Goal: Transaction & Acquisition: Purchase product/service

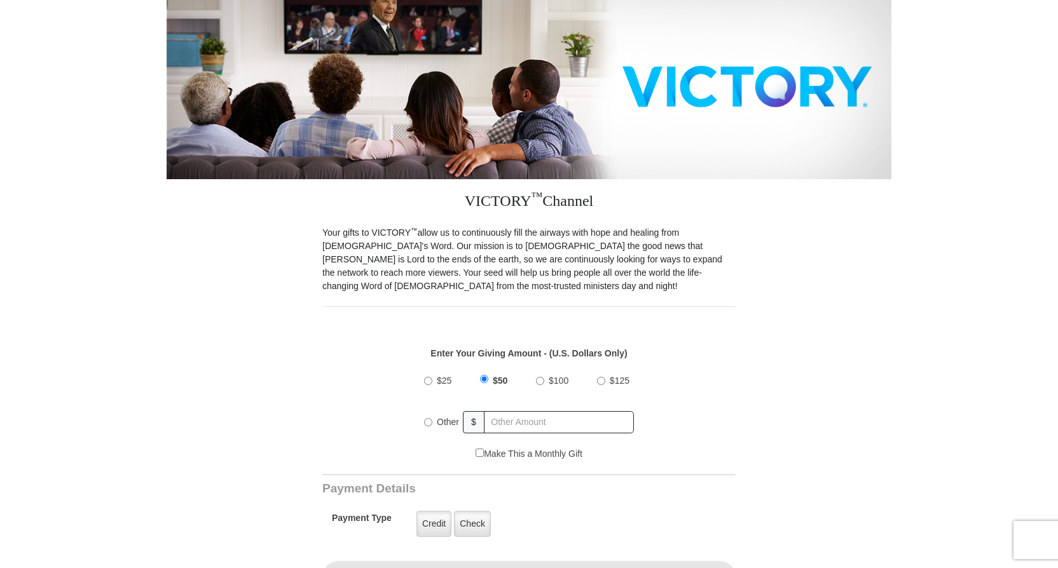
scroll to position [191, 0]
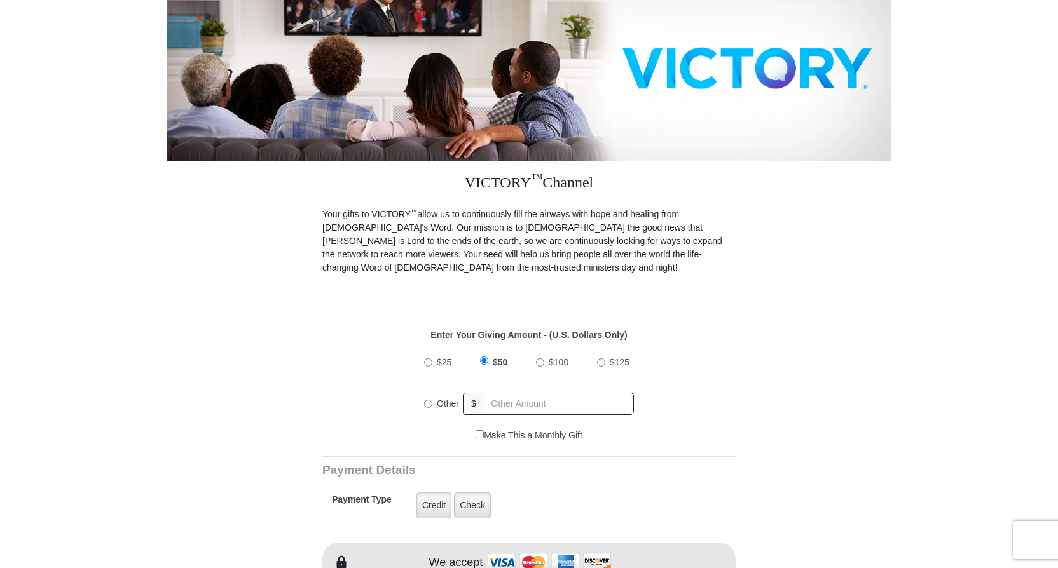
click at [427, 400] on input "Other" at bounding box center [428, 404] width 8 height 8
radio input "true"
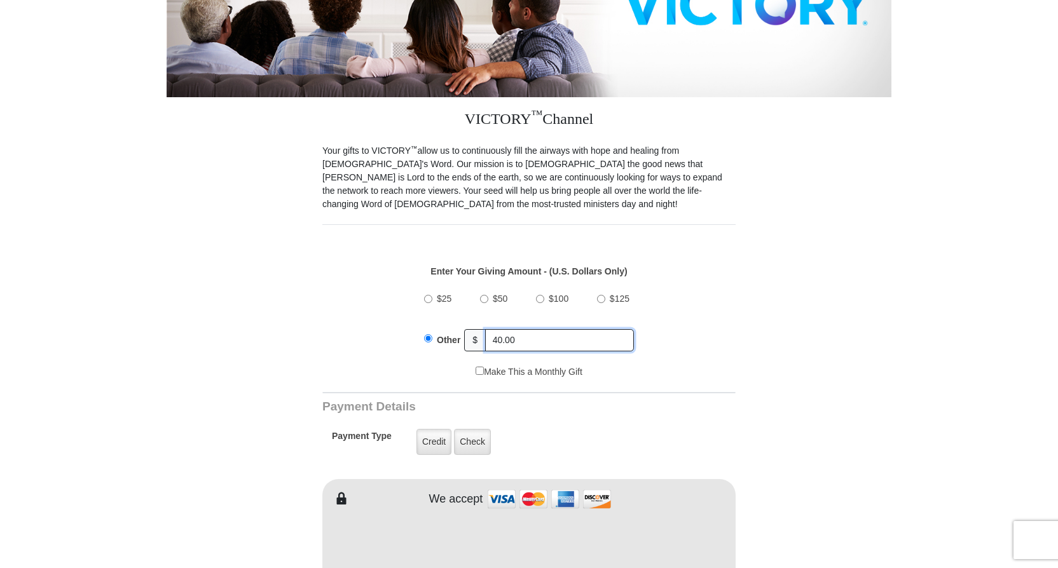
scroll to position [318, 0]
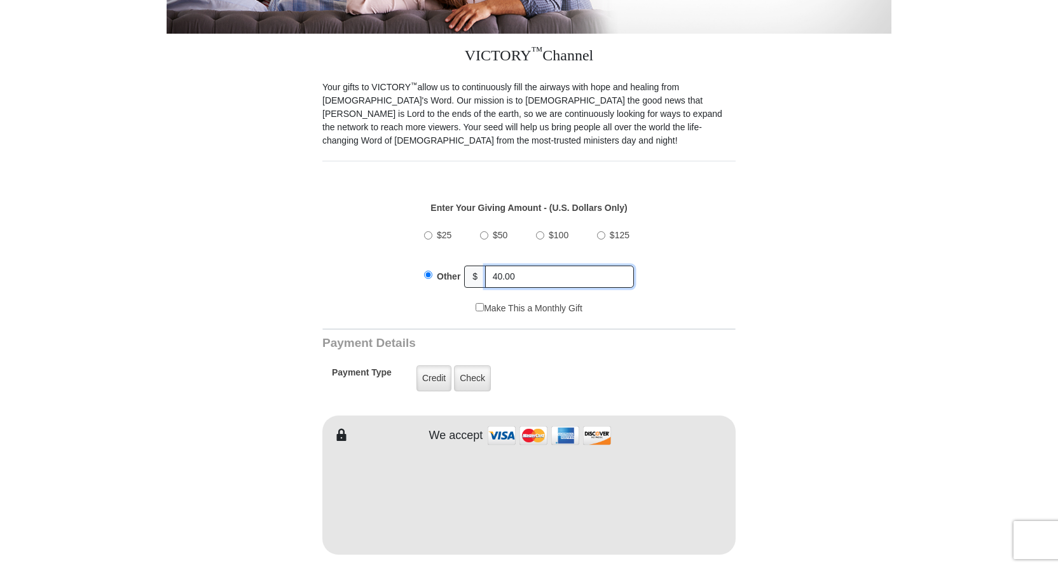
type input "40.00"
click at [478, 303] on input "Make This a Monthly Gift" at bounding box center [480, 307] width 8 height 8
checkbox input "true"
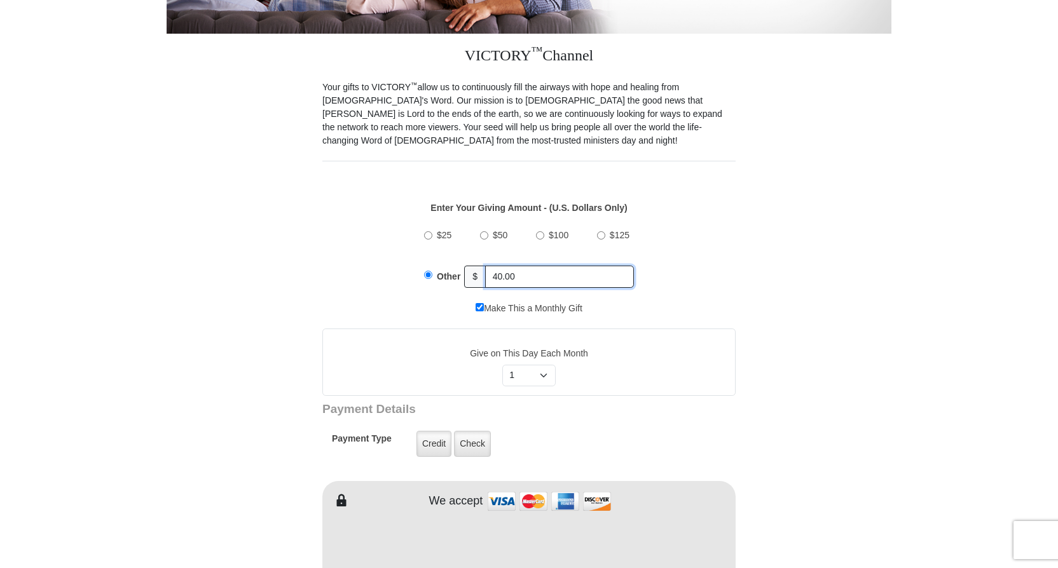
drag, startPoint x: 516, startPoint y: 265, endPoint x: 471, endPoint y: 262, distance: 45.3
click at [471, 262] on div "Other $ 40.00" at bounding box center [529, 277] width 210 height 32
click at [427, 231] on input "$25" at bounding box center [428, 235] width 8 height 8
radio input "true"
click at [476, 303] on input "Make This a Monthly Gift" at bounding box center [480, 307] width 8 height 8
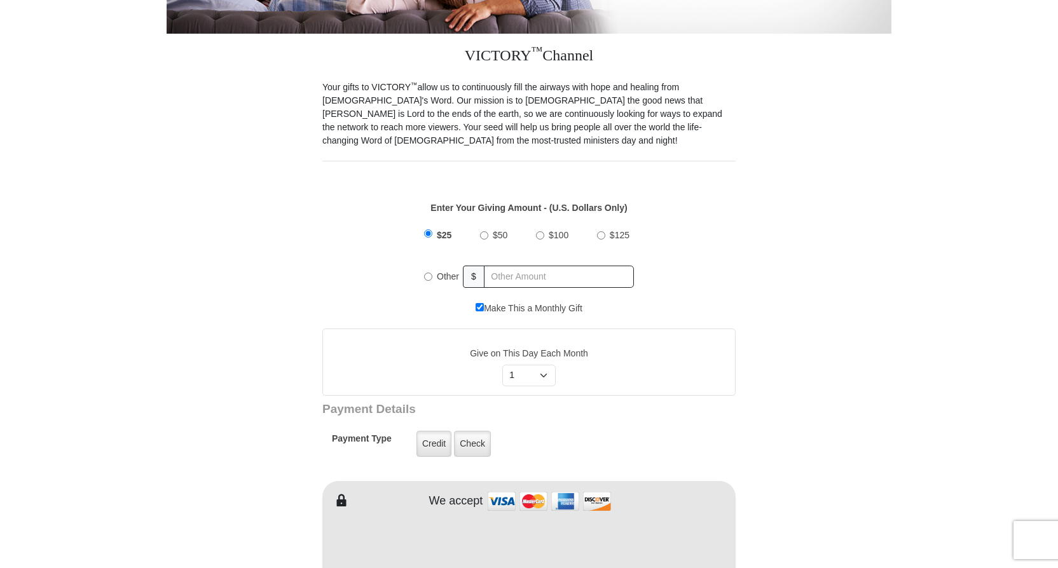
checkbox input "false"
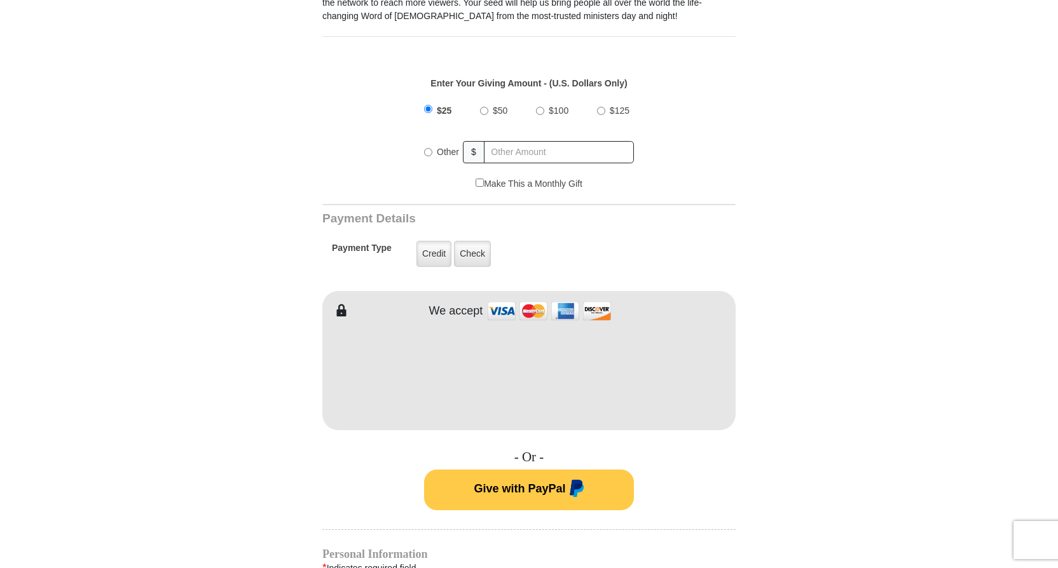
scroll to position [445, 0]
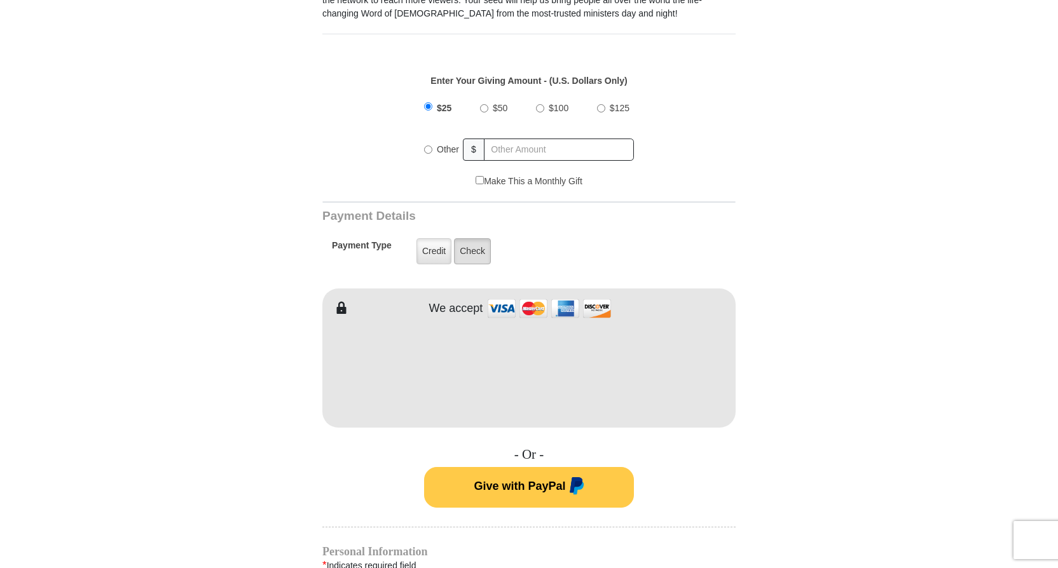
click at [469, 238] on label "Check" at bounding box center [472, 251] width 37 height 26
click at [0, 0] on input "Check" at bounding box center [0, 0] width 0 height 0
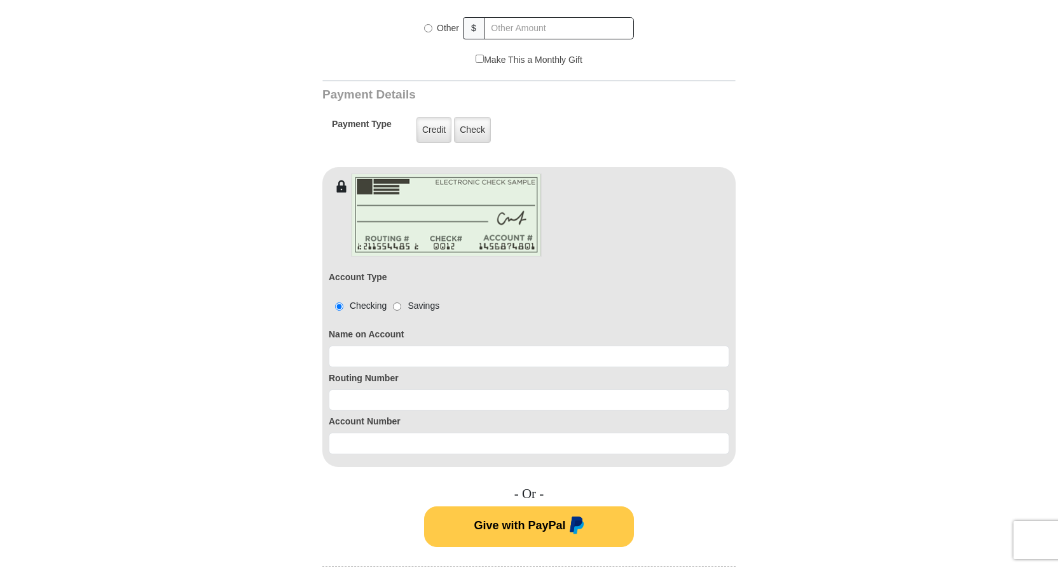
scroll to position [572, 0]
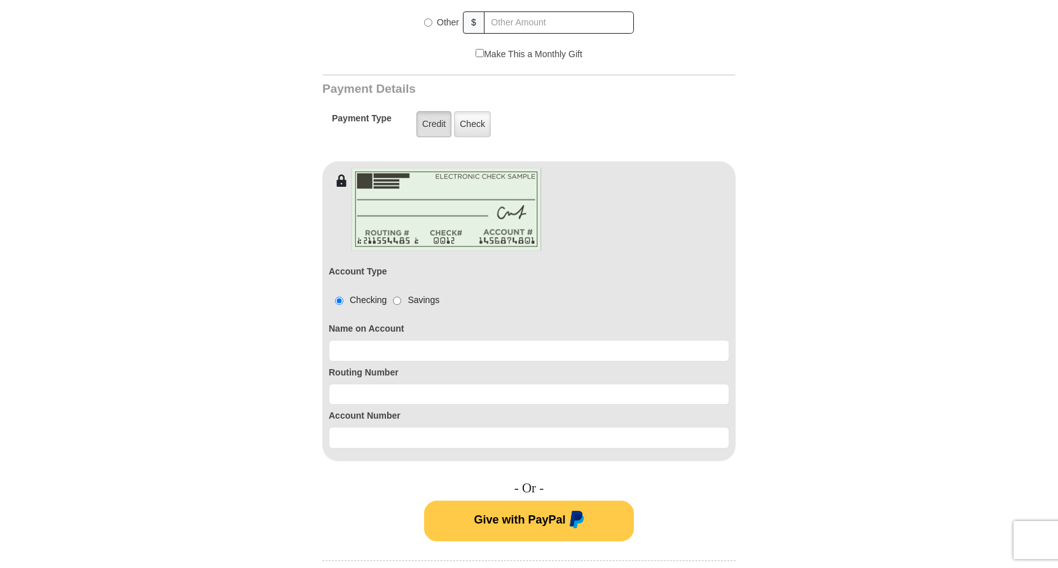
click at [439, 111] on label "Credit" at bounding box center [433, 124] width 35 height 26
click at [0, 0] on input "Credit" at bounding box center [0, 0] width 0 height 0
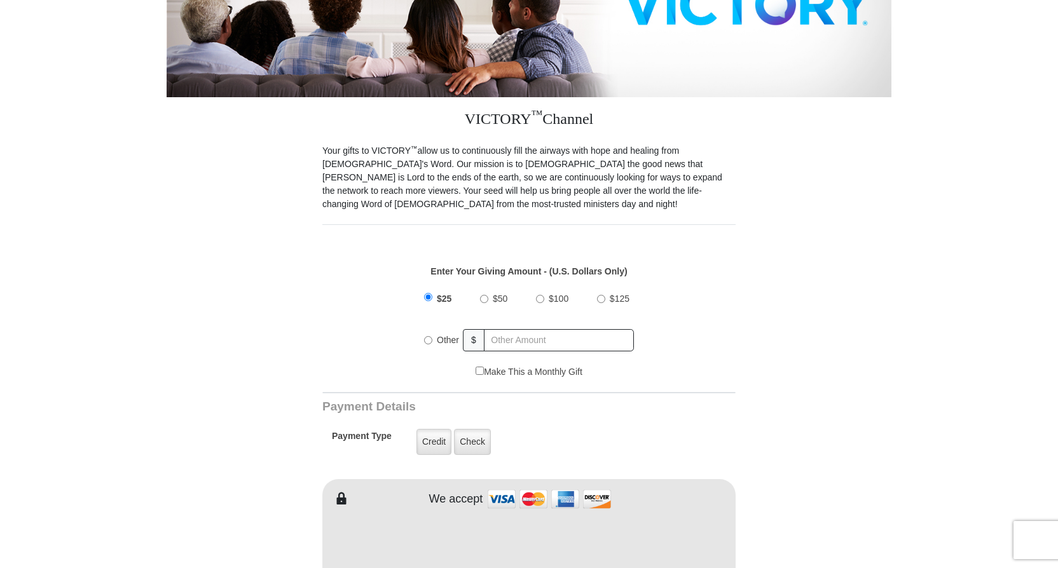
scroll to position [0, 0]
